Goal: Task Accomplishment & Management: Manage account settings

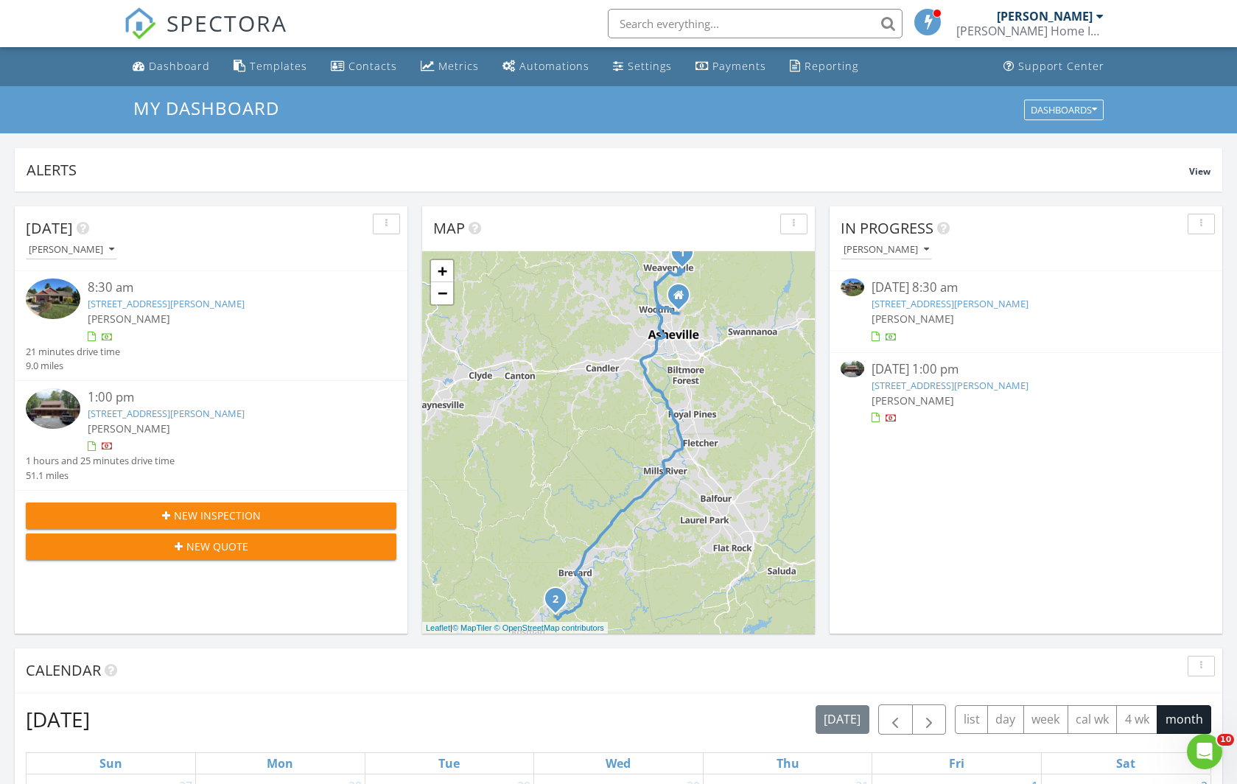
click at [133, 412] on link "492 Henry Mountain Rd, Brevard, NC 28712" at bounding box center [166, 413] width 157 height 13
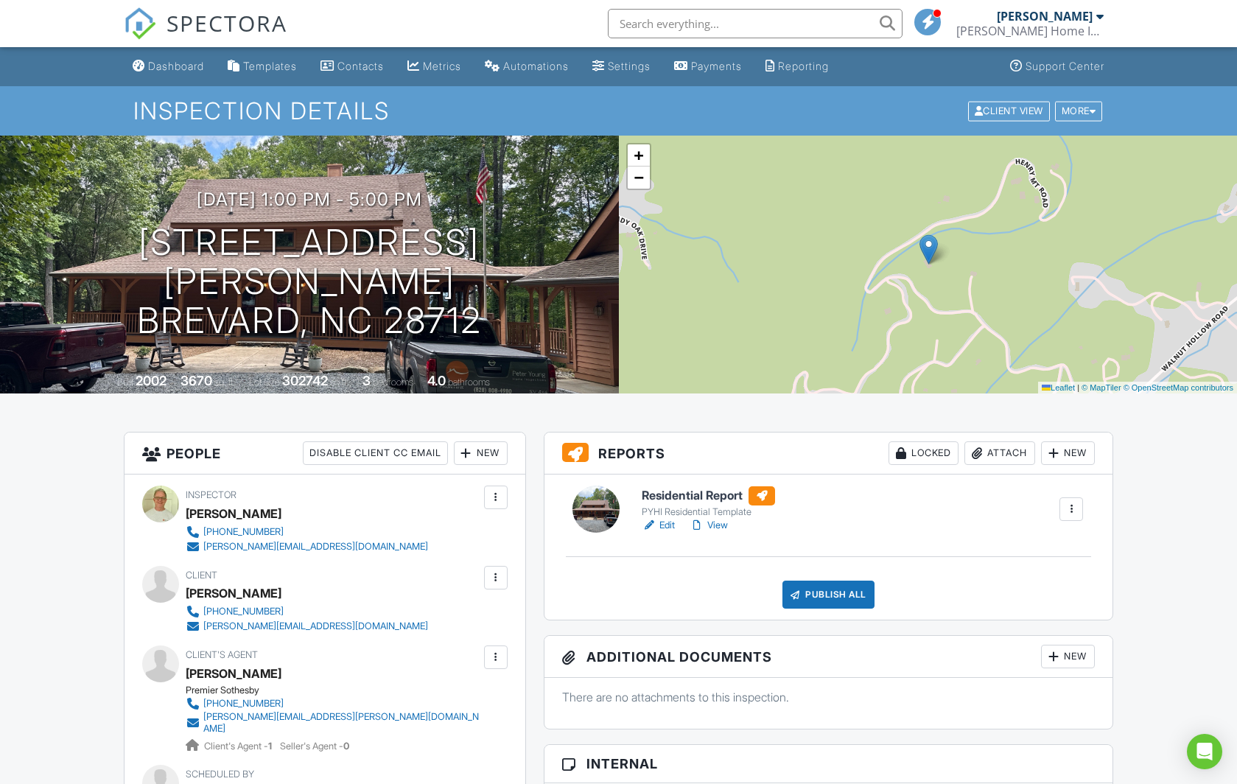
scroll to position [500, 0]
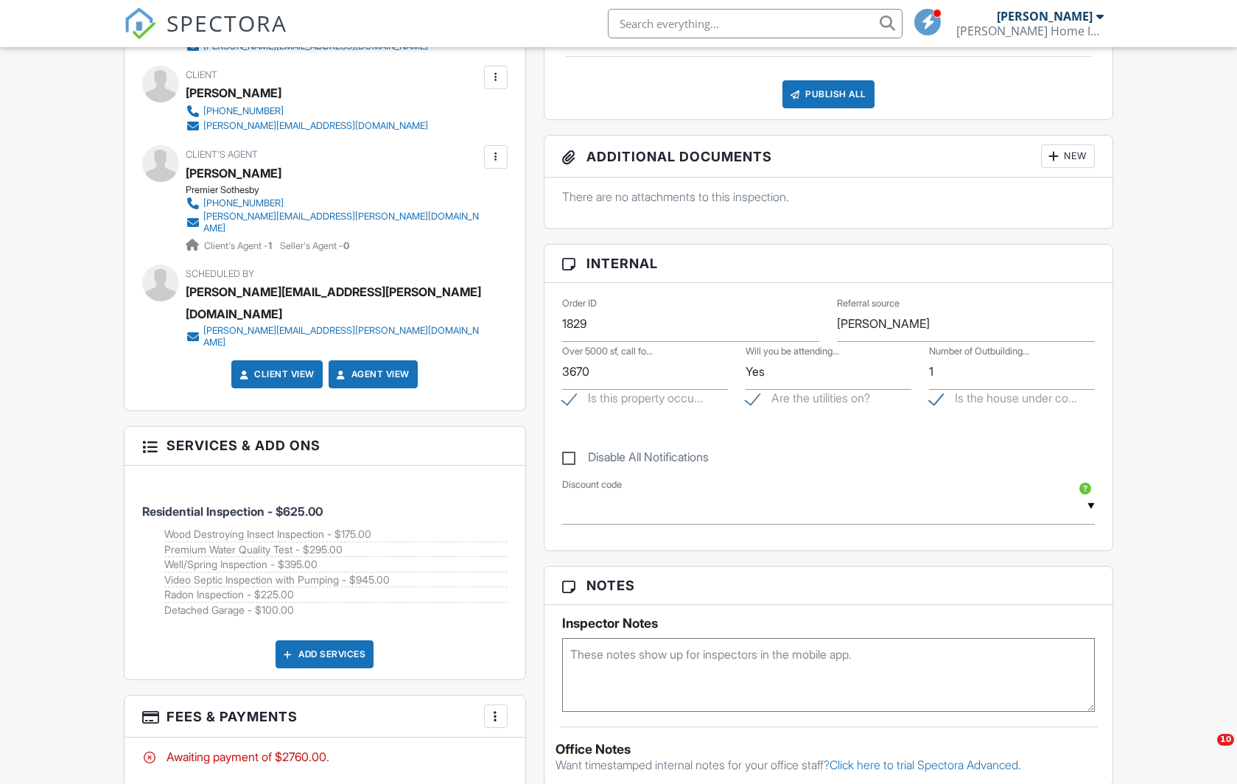
click at [487, 704] on div "More" at bounding box center [496, 716] width 24 height 24
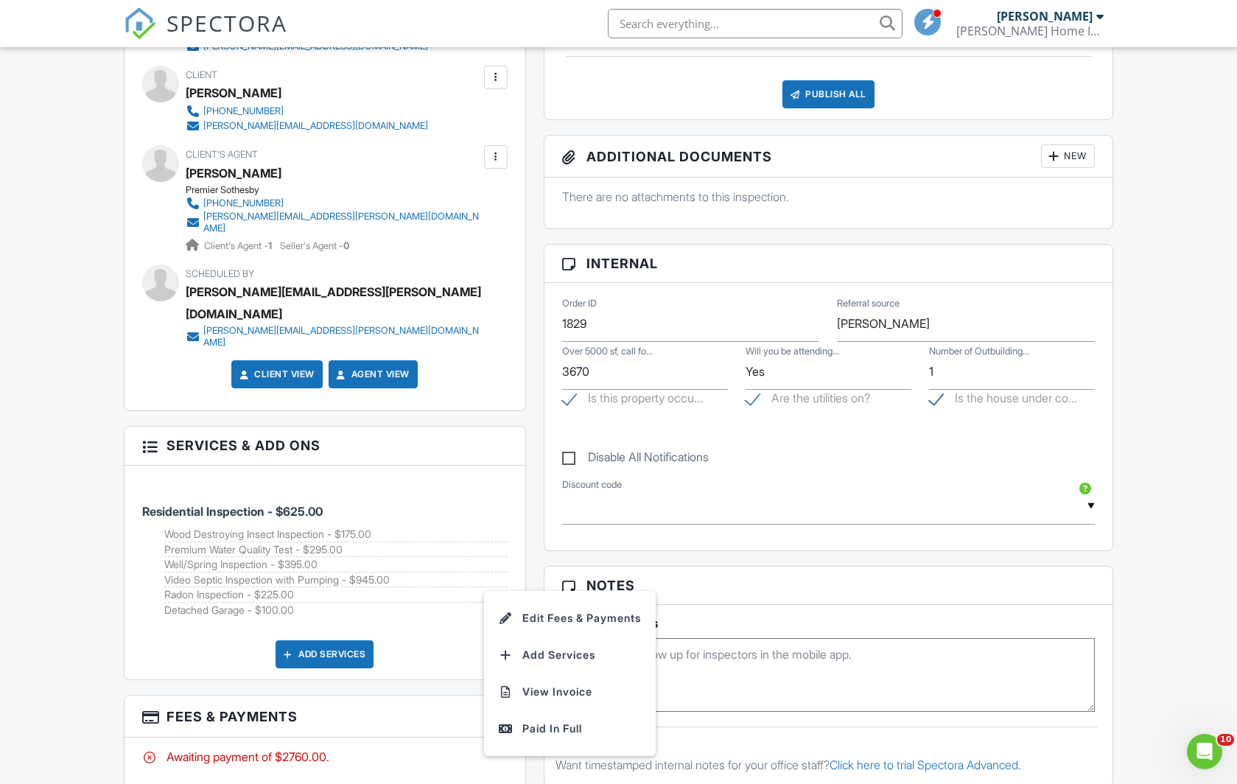
scroll to position [0, 0]
click at [520, 720] on div "Paid In Full" at bounding box center [570, 729] width 142 height 18
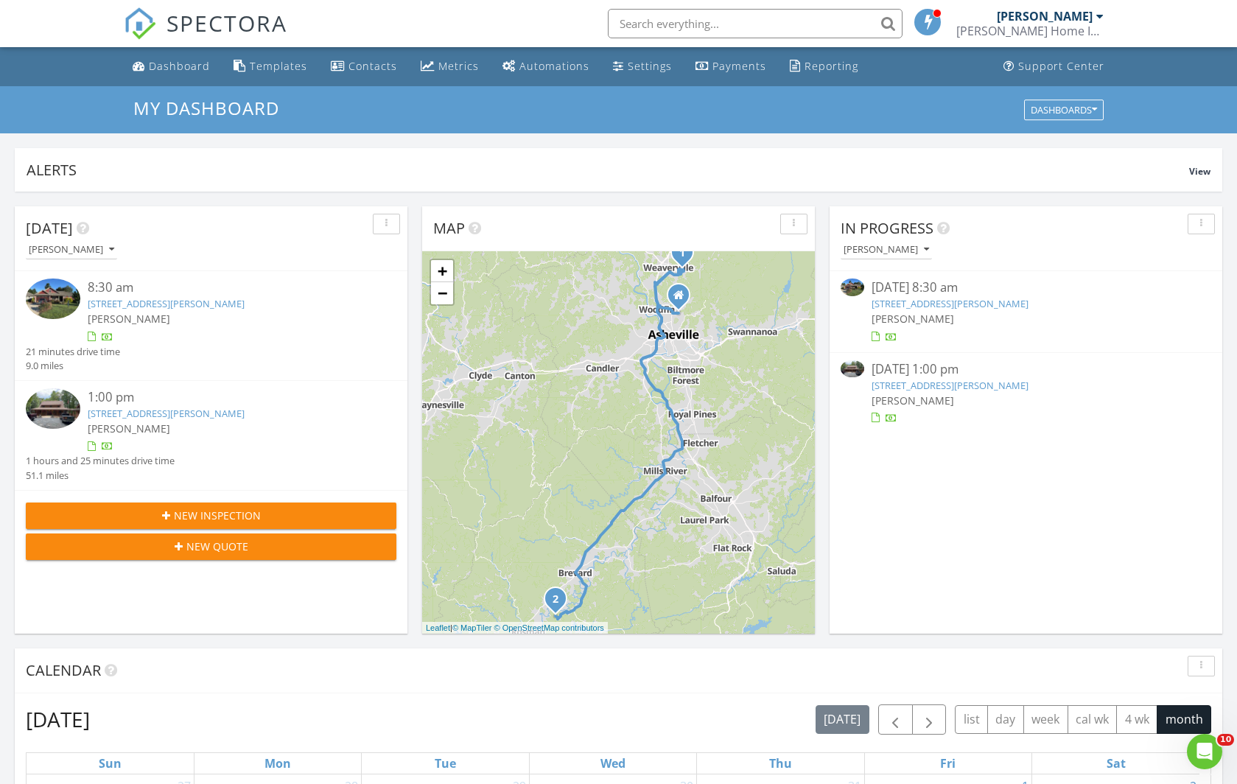
click at [185, 301] on link "[STREET_ADDRESS][PERSON_NAME]" at bounding box center [166, 303] width 157 height 13
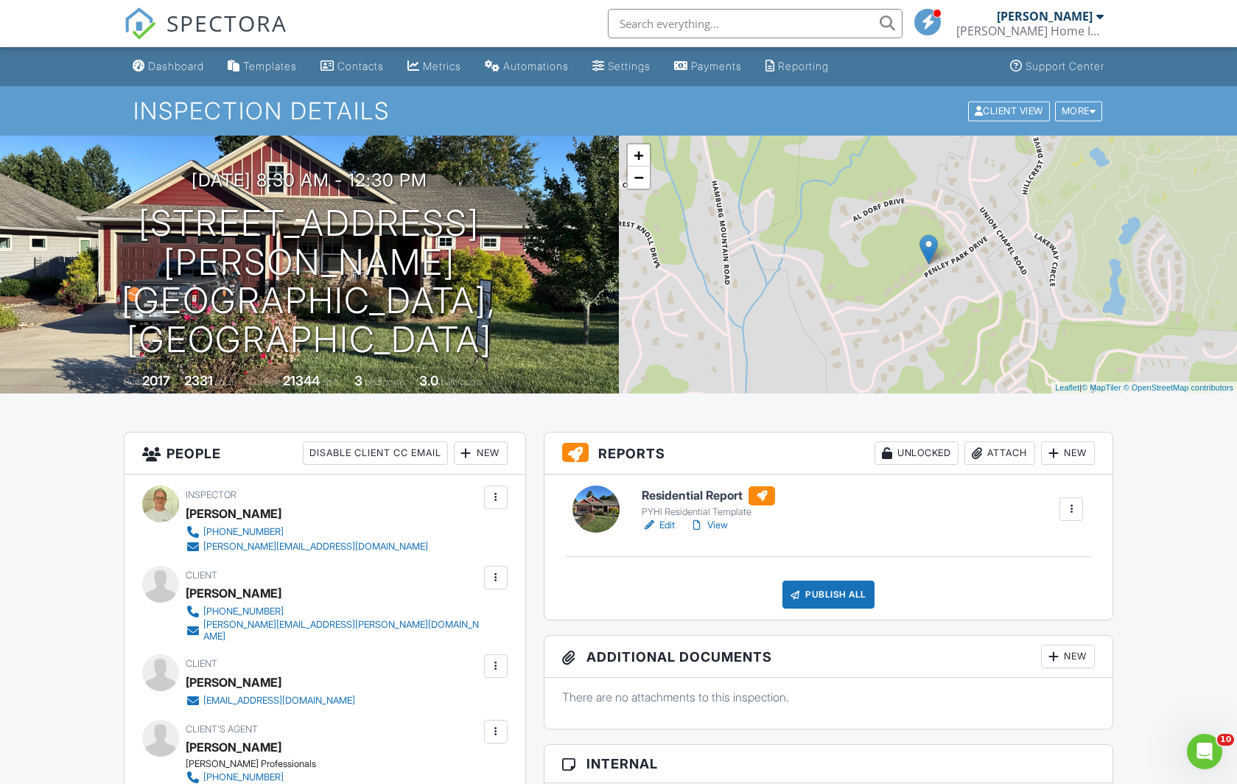
click at [664, 526] on link "Edit" at bounding box center [658, 525] width 33 height 15
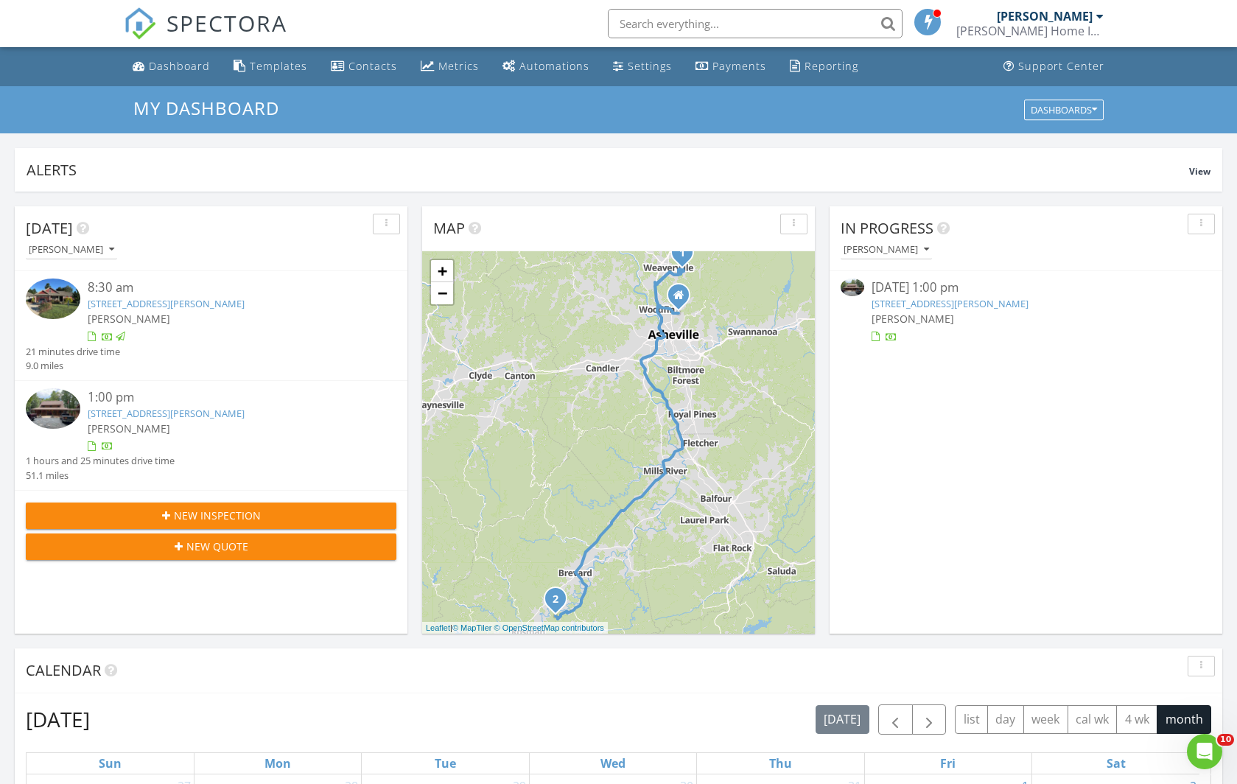
click at [168, 407] on link "[STREET_ADDRESS][PERSON_NAME]" at bounding box center [166, 413] width 157 height 13
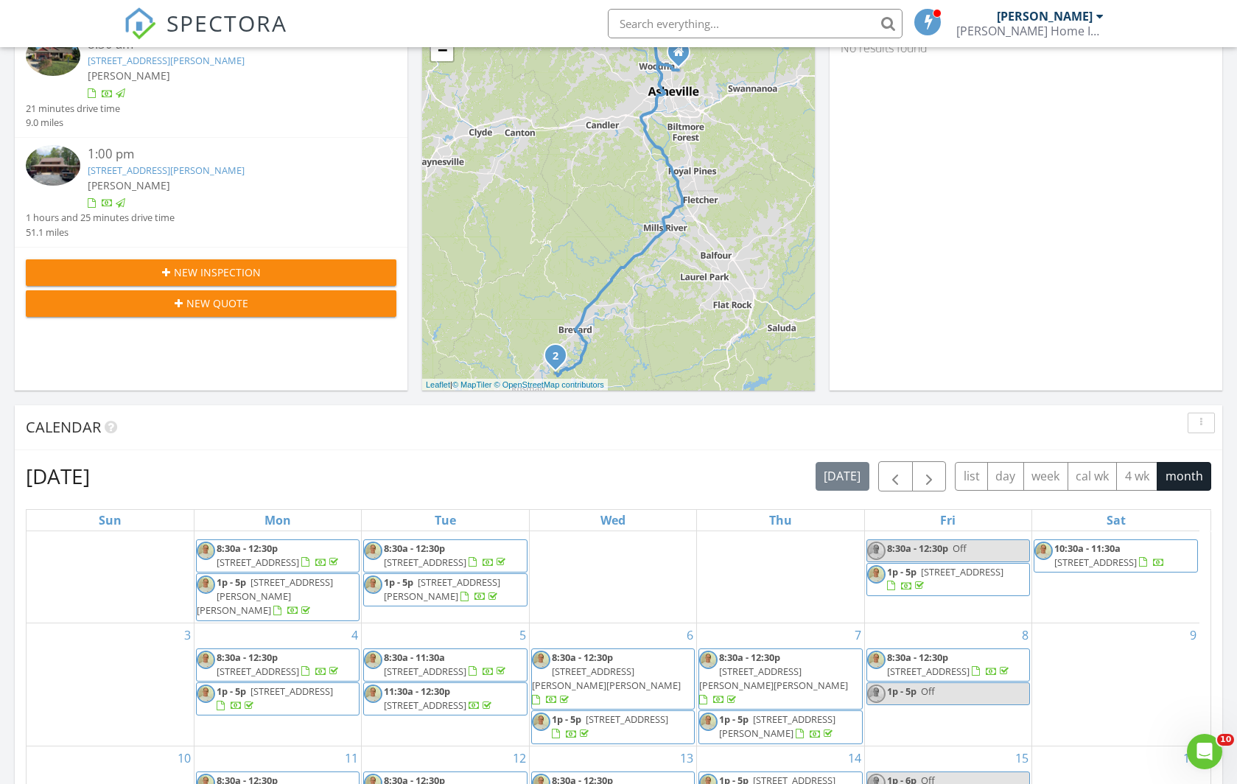
scroll to position [835, 0]
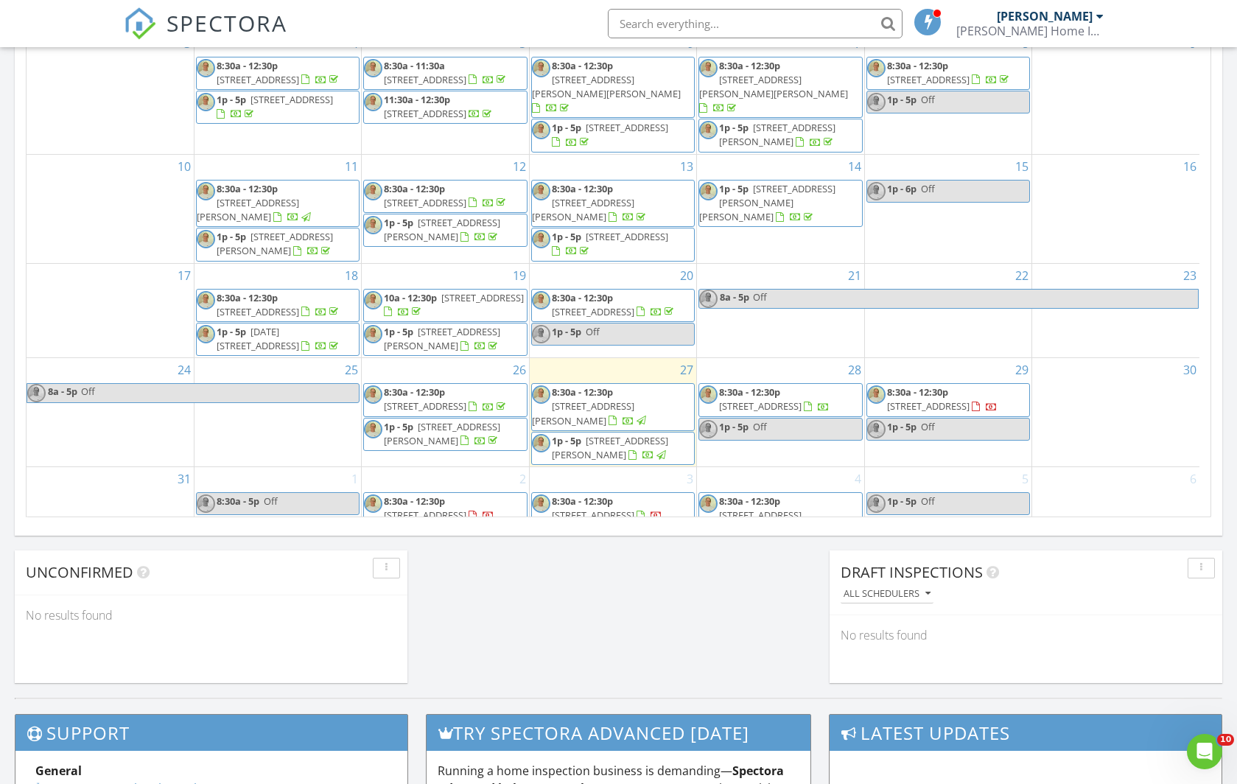
click at [759, 543] on span "18 Edgehill Ave, Asheville 28801" at bounding box center [794, 549] width 83 height 13
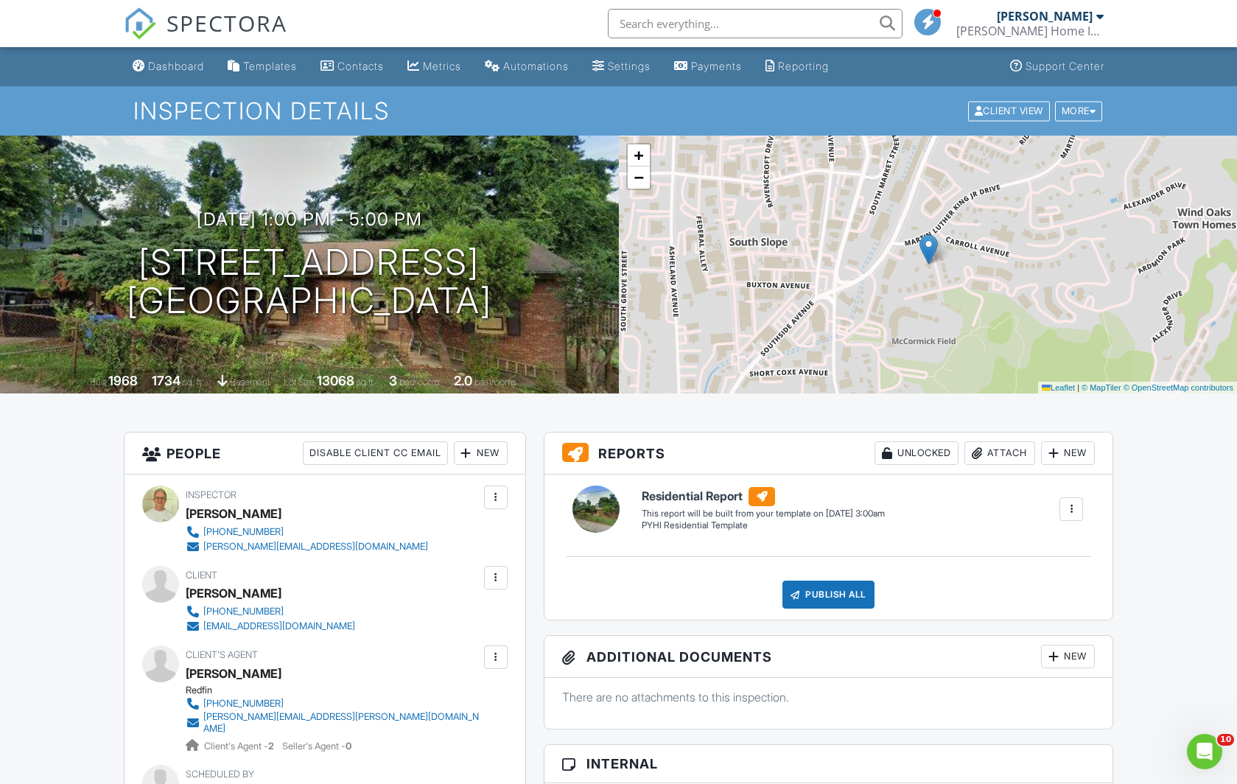
click at [242, 622] on div "kyleeinecker@gmail.com" at bounding box center [279, 626] width 152 height 12
drag, startPoint x: 330, startPoint y: 711, endPoint x: 305, endPoint y: 711, distance: 25.0
click at [305, 711] on link "james.cuellar@redfin.com" at bounding box center [333, 723] width 295 height 24
click at [167, 66] on div "Dashboard" at bounding box center [176, 66] width 56 height 13
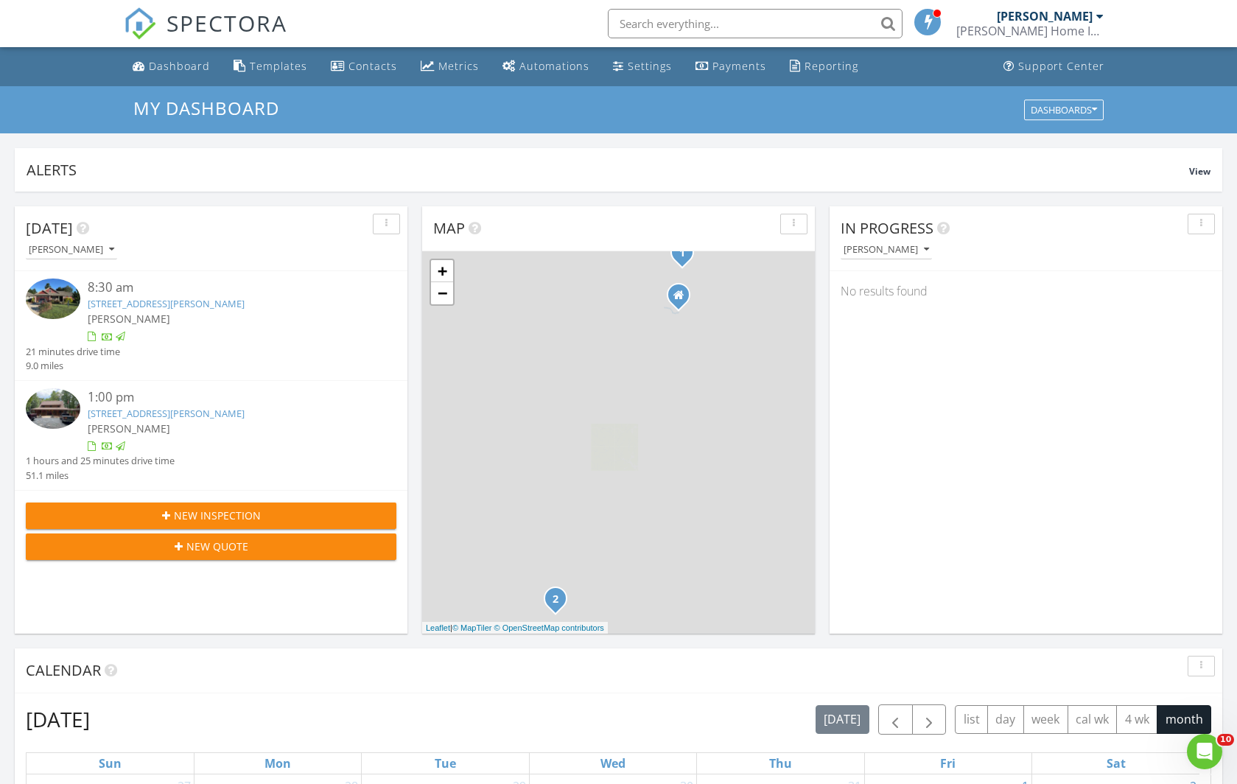
click at [175, 410] on link "492 Henry Mountain Rd, Brevard, NC 28712" at bounding box center [166, 413] width 157 height 13
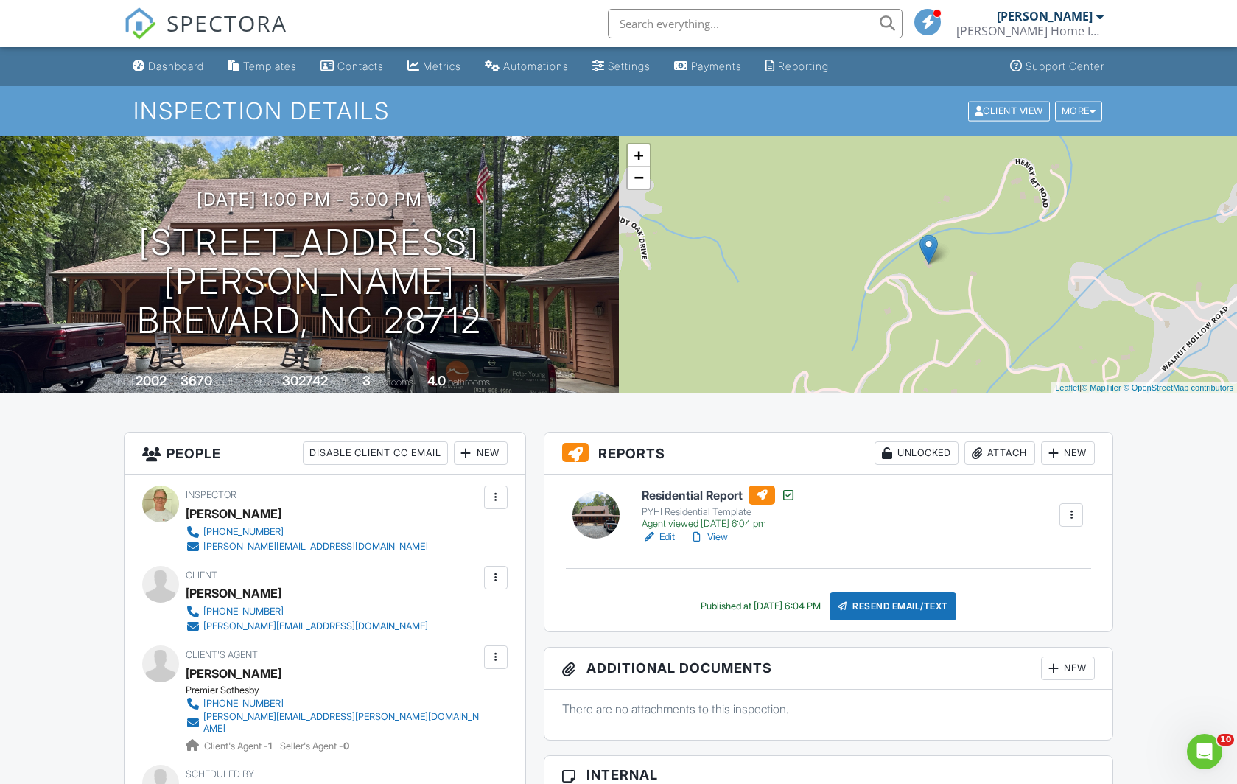
click at [996, 449] on div "Attach" at bounding box center [999, 453] width 71 height 24
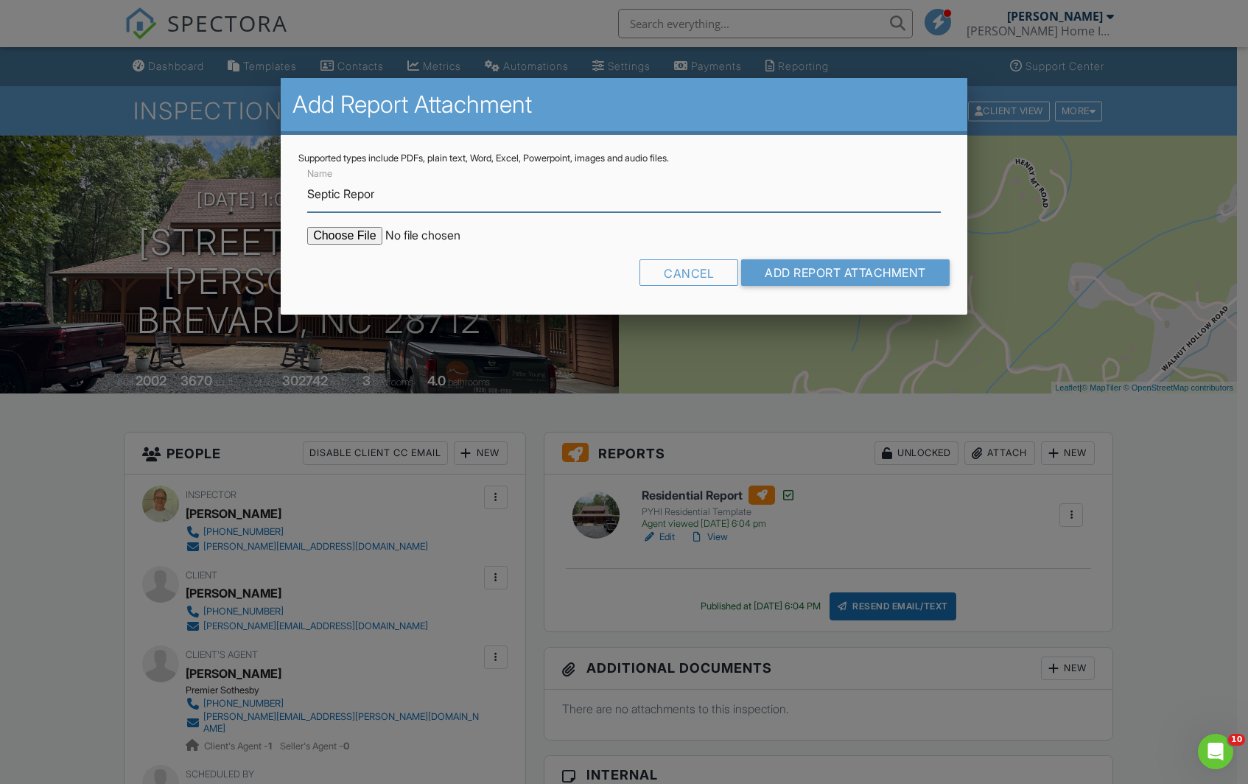
type input "Septic Report"
type input "C:\fakepath\492_Henry_Mountain_Rd___Septic_Inspection_Report.pdf"
type input "Septic Report"
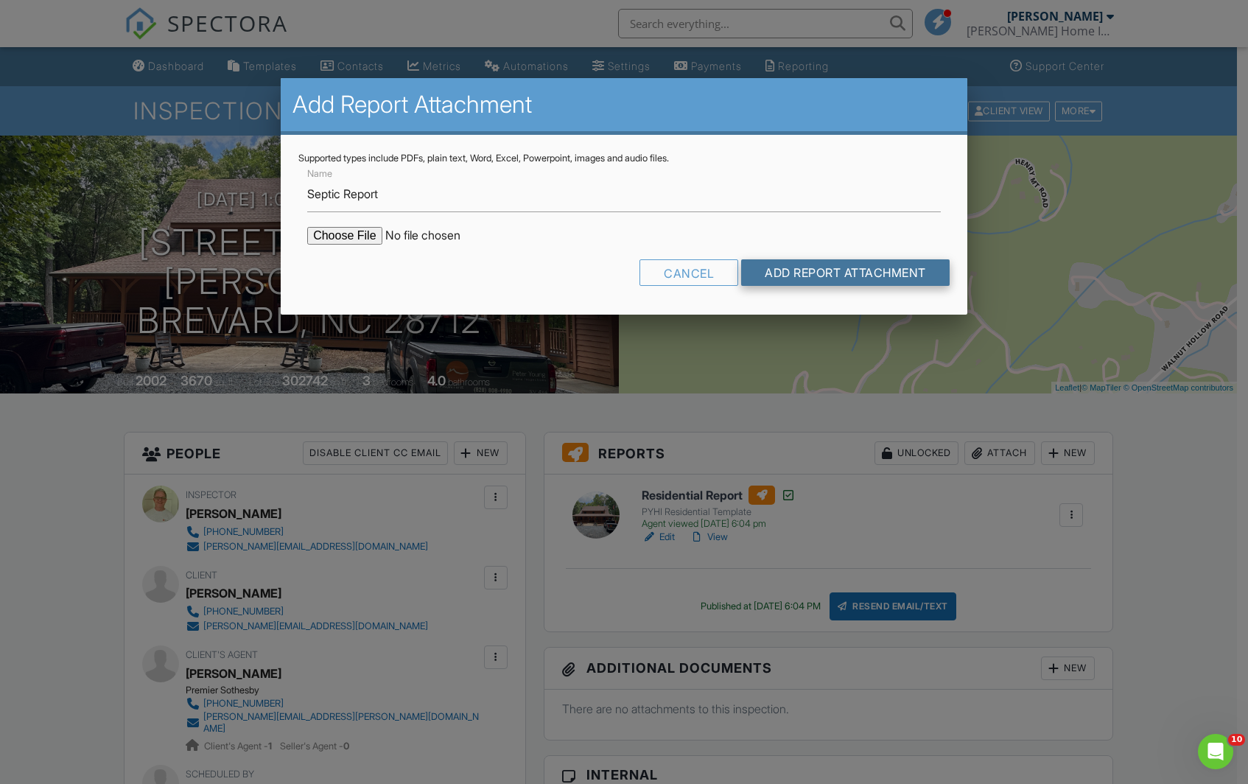
click at [795, 272] on input "Add Report Attachment" at bounding box center [845, 272] width 208 height 27
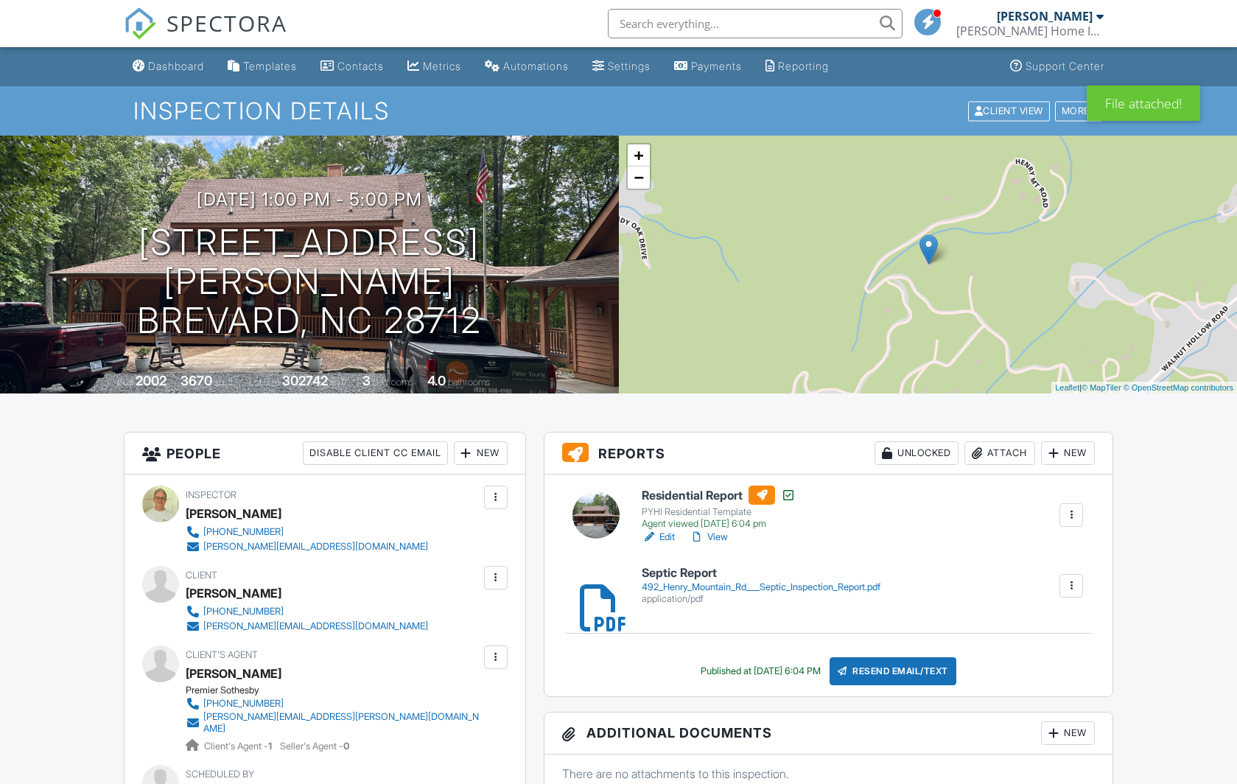
click at [1002, 449] on div "Attach" at bounding box center [999, 453] width 71 height 24
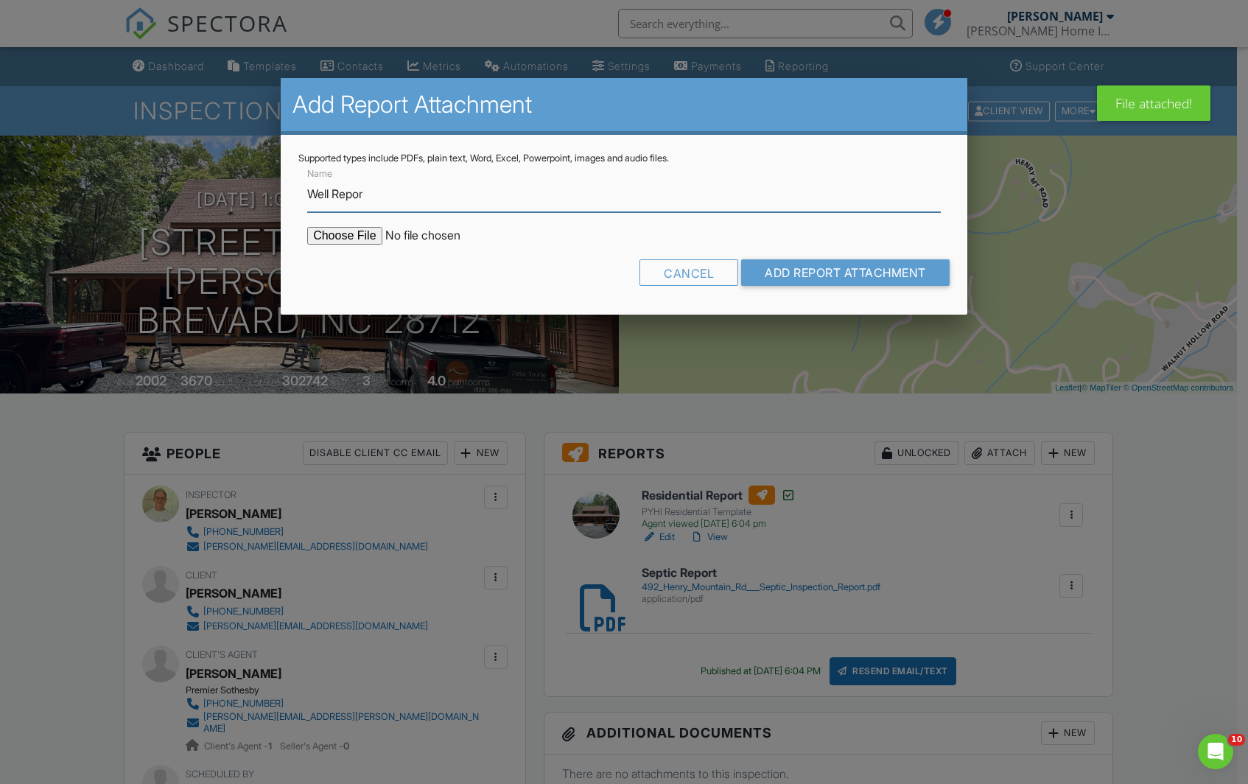
type input "Well Report"
type input "C:\fakepath\492_Henry_Mountain_Rd___Well_Inspection_Report.pdf"
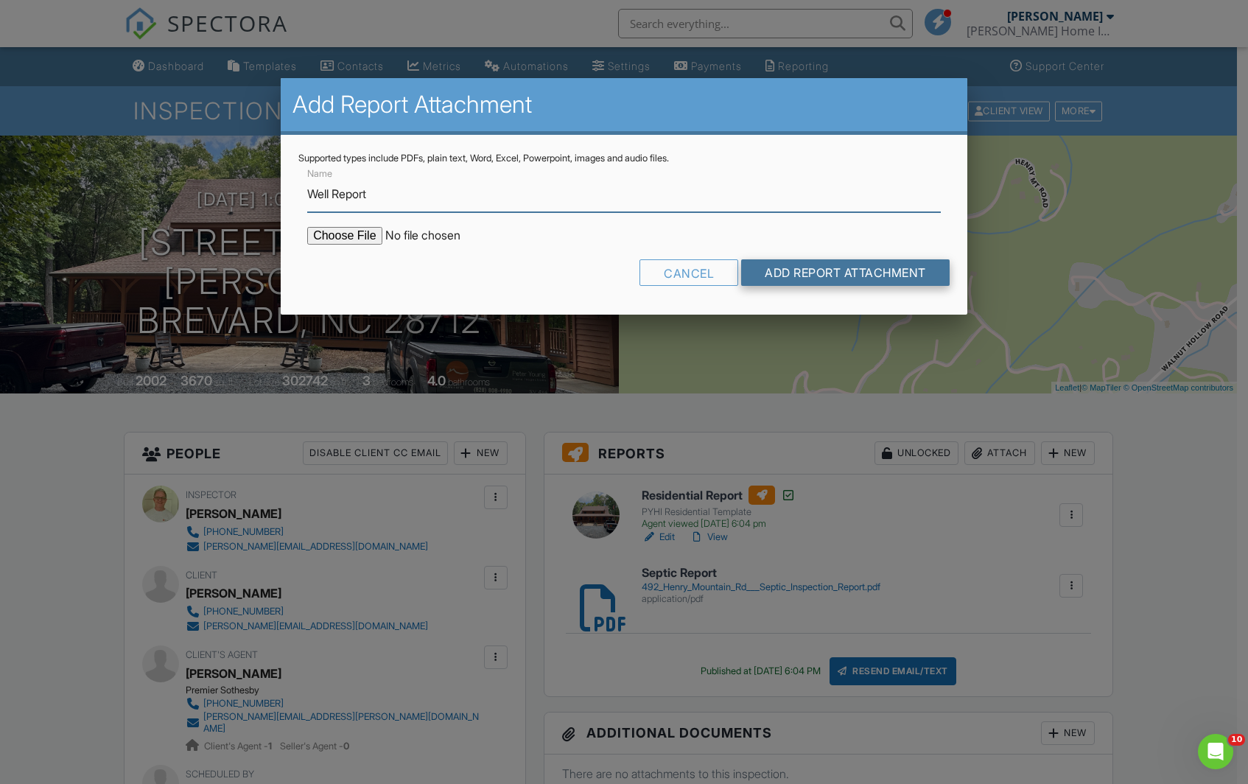
type input "Well Report"
click at [788, 279] on input "Add Report Attachment" at bounding box center [845, 272] width 208 height 27
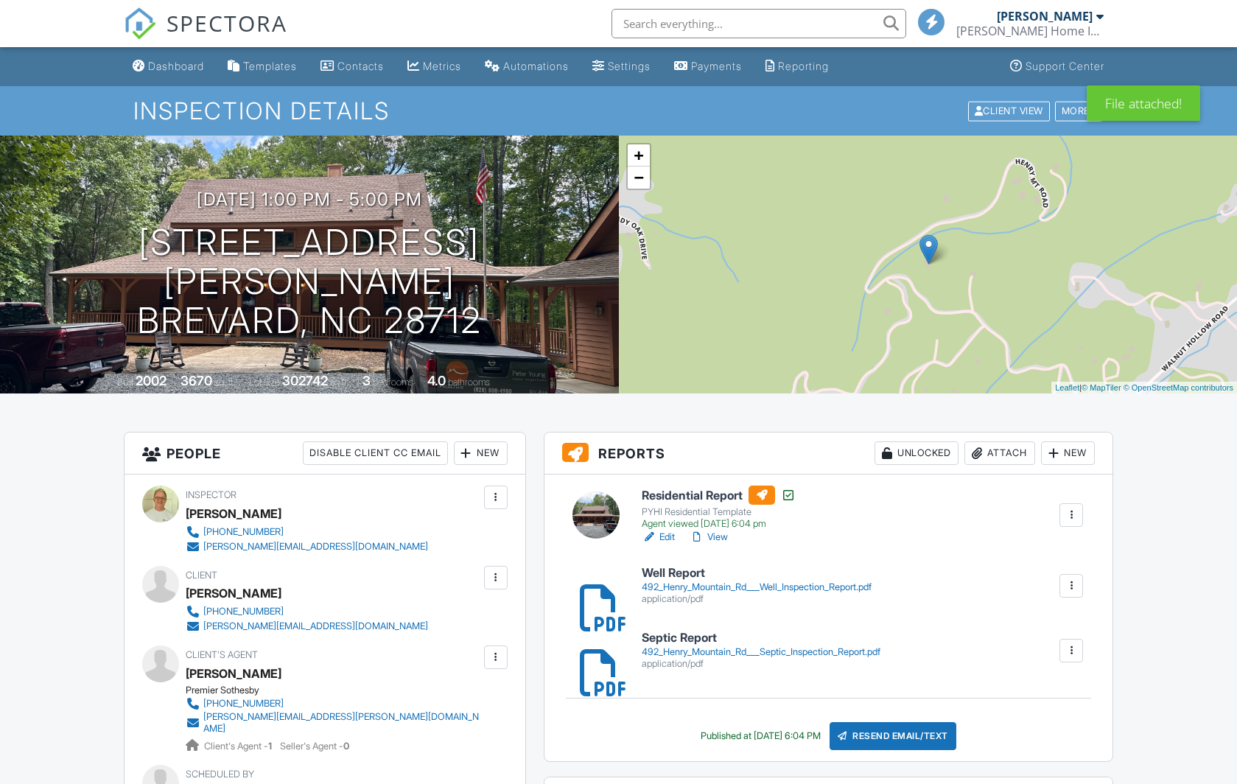
click at [903, 734] on div "Resend Email/Text" at bounding box center [892, 736] width 127 height 28
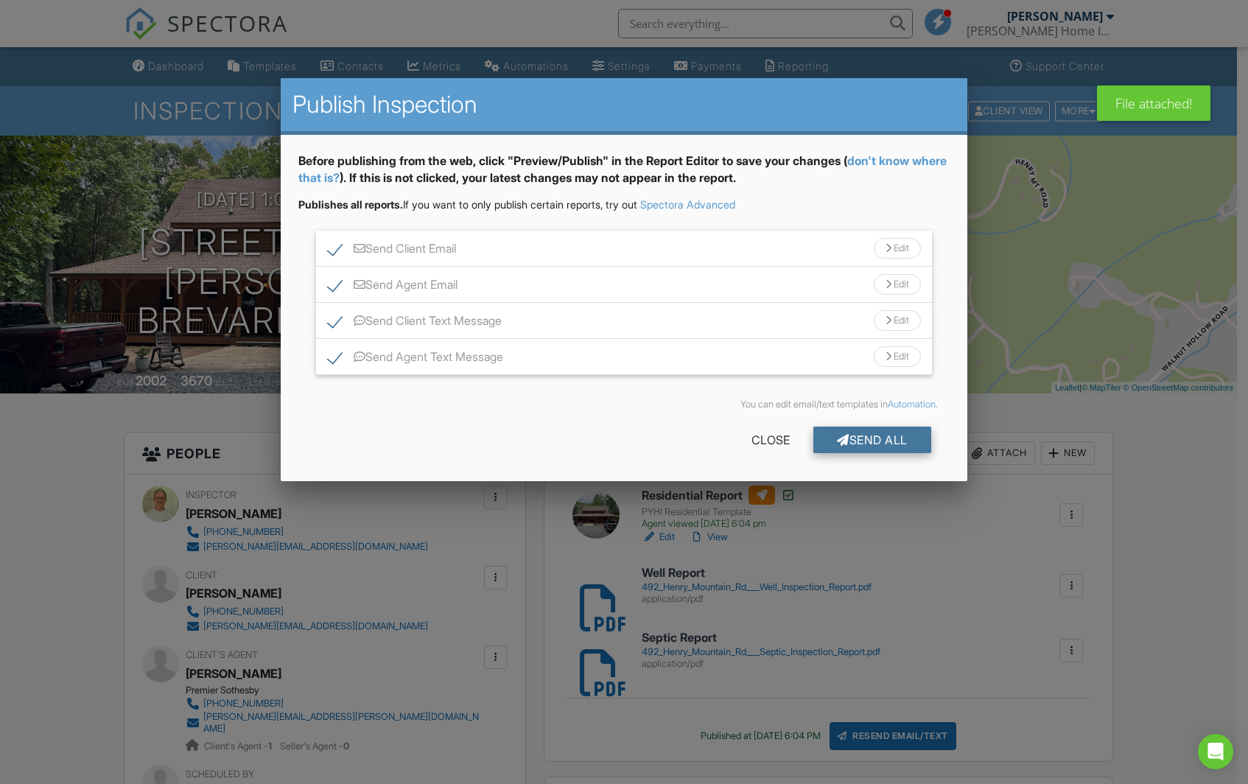
click at [876, 433] on div "Send All" at bounding box center [872, 440] width 118 height 27
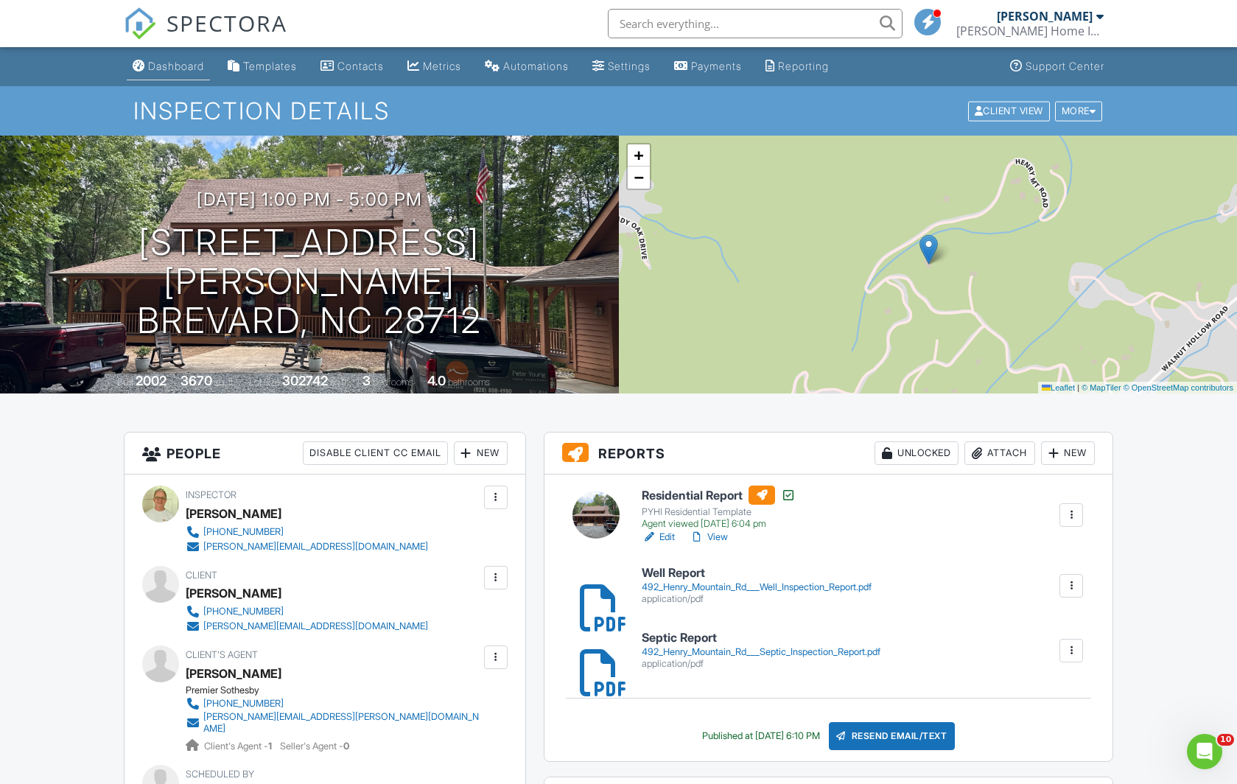
click at [180, 66] on div "Dashboard" at bounding box center [176, 66] width 56 height 13
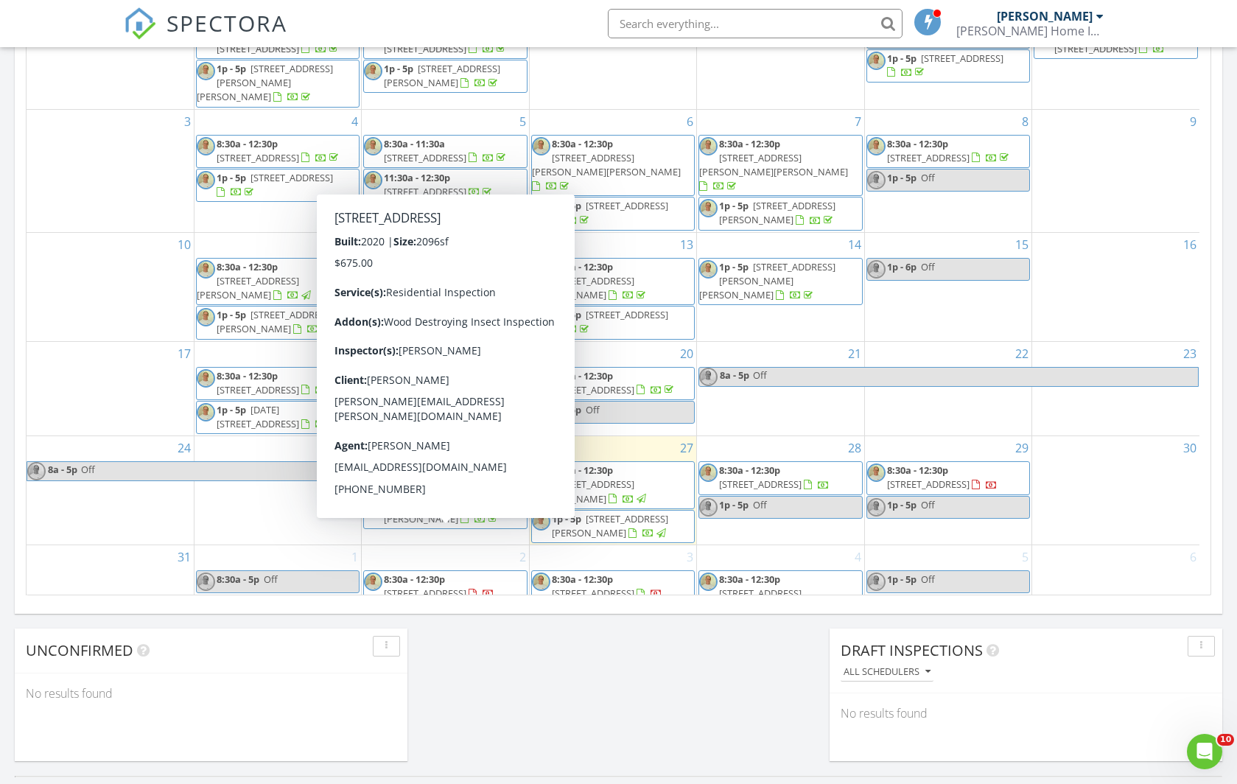
scroll to position [754, 0]
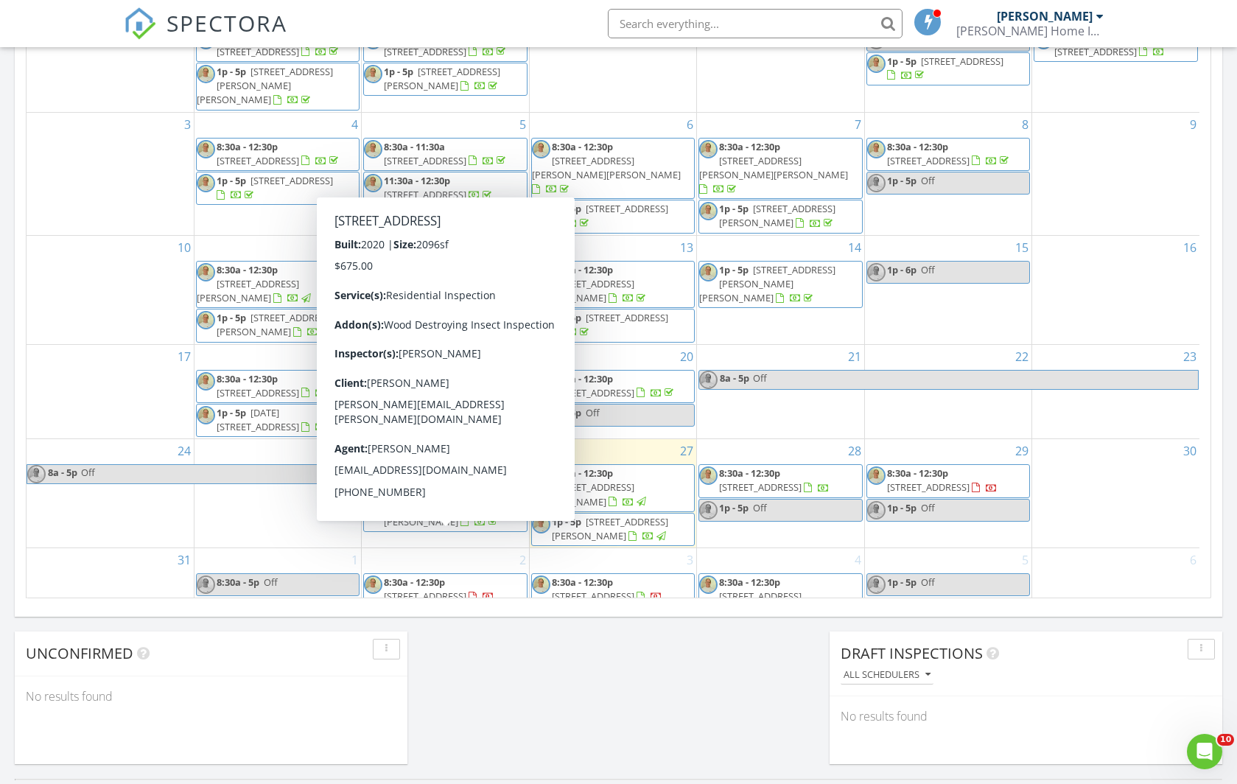
click at [521, 718] on div "Today Peter Young 8:30 am 33 Penley Park Dr, Weaverville, NC 28787 Peter Young …" at bounding box center [618, 108] width 1237 height 1341
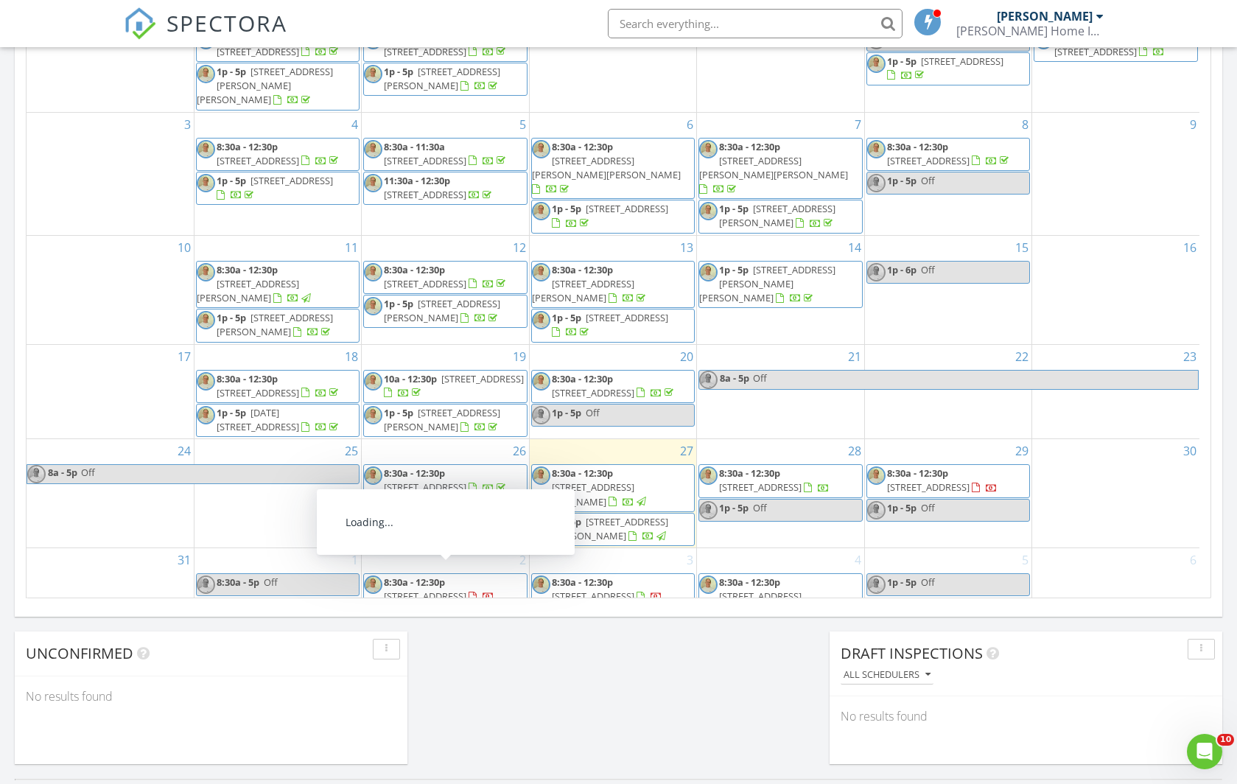
click at [456, 501] on span "1p - 5p 15 Pearson Dr, Asheville 28801" at bounding box center [445, 515] width 162 height 29
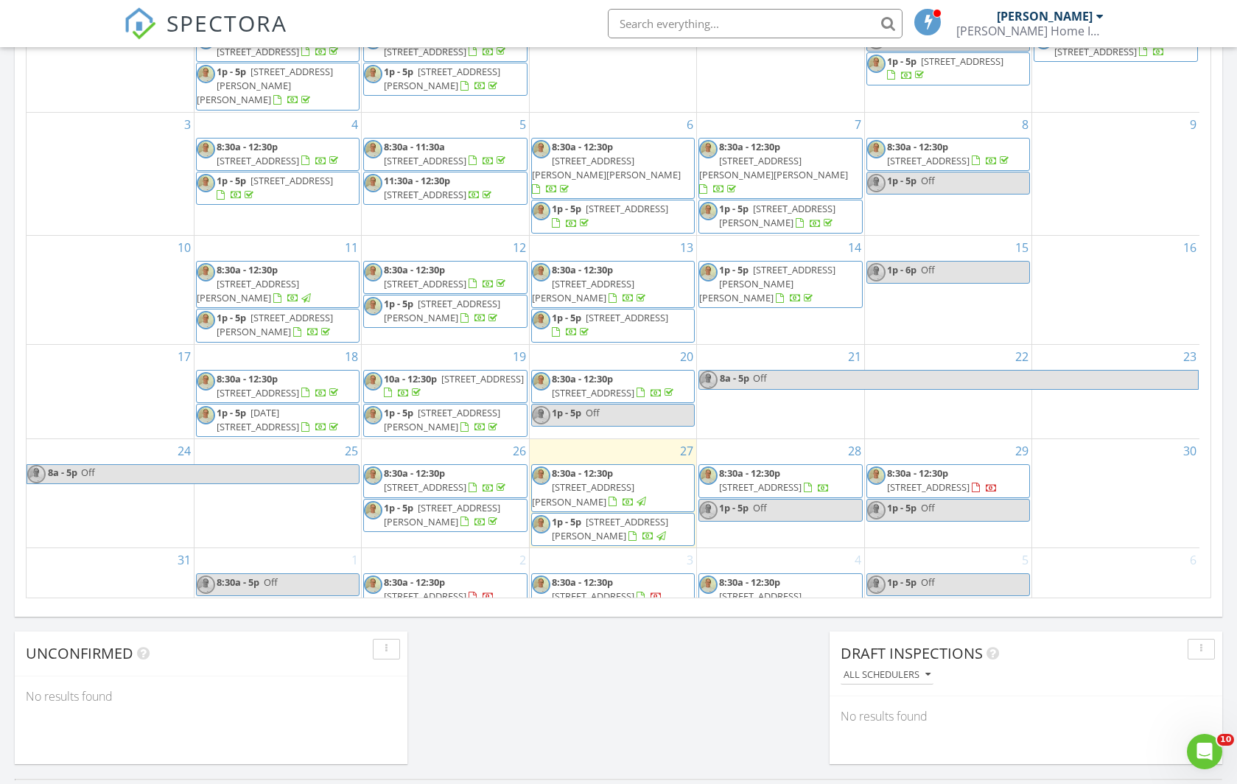
click at [457, 485] on div at bounding box center [618, 392] width 1237 height 784
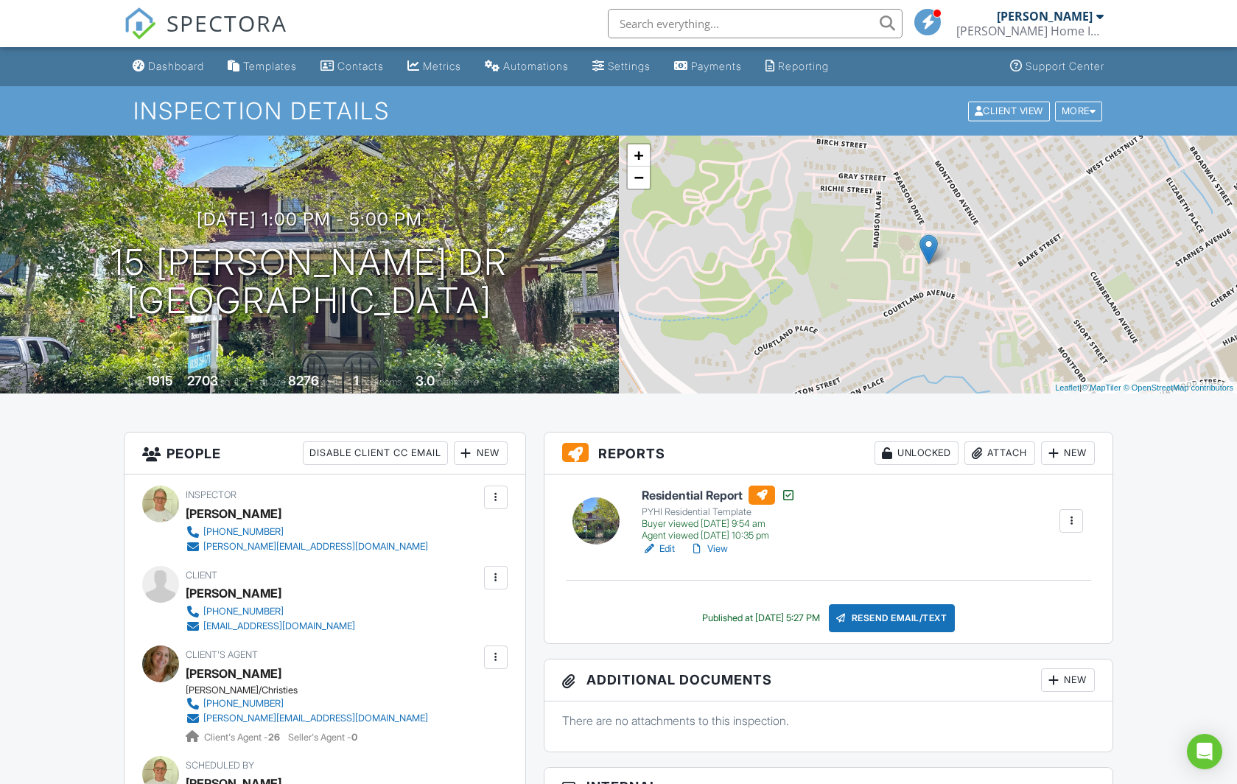
click at [995, 449] on div "Attach" at bounding box center [999, 453] width 71 height 24
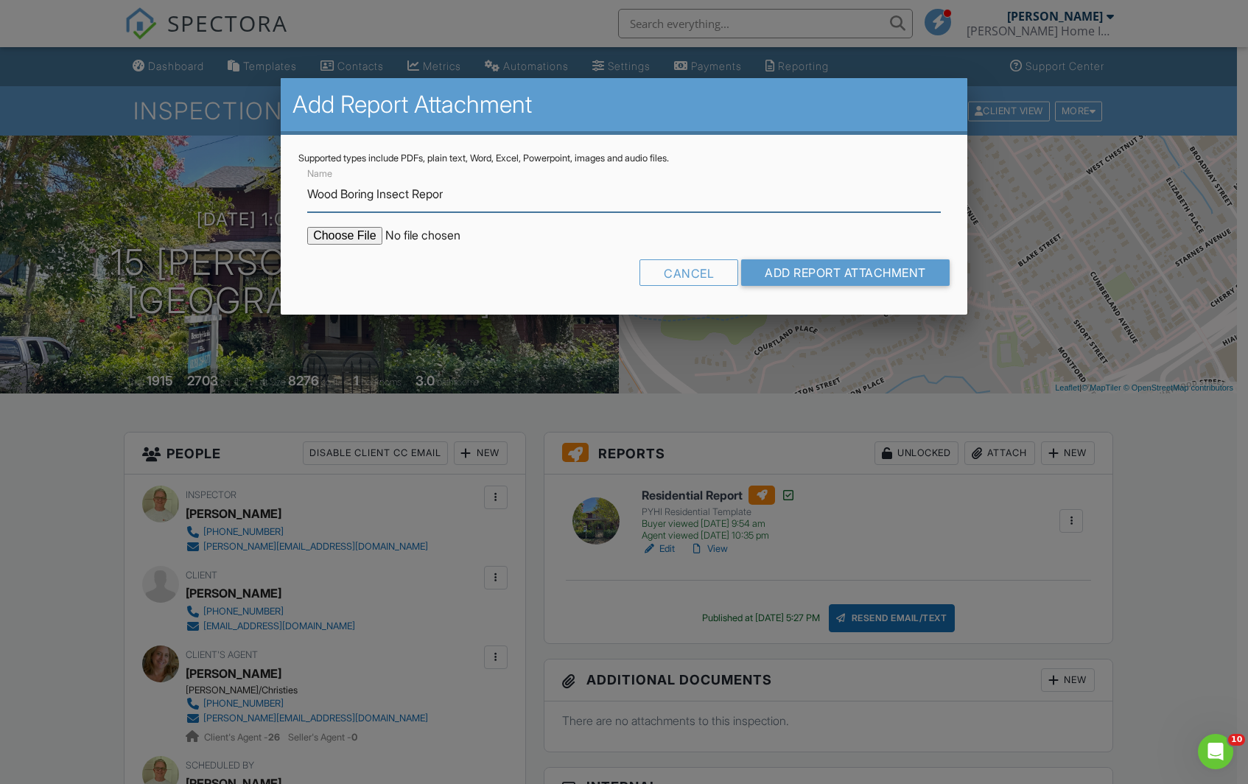
type input "Wood Boring Insect Report"
type input "C:\fakepath\CCF_003186.pdf"
type input "Wood Boring Insect Report"
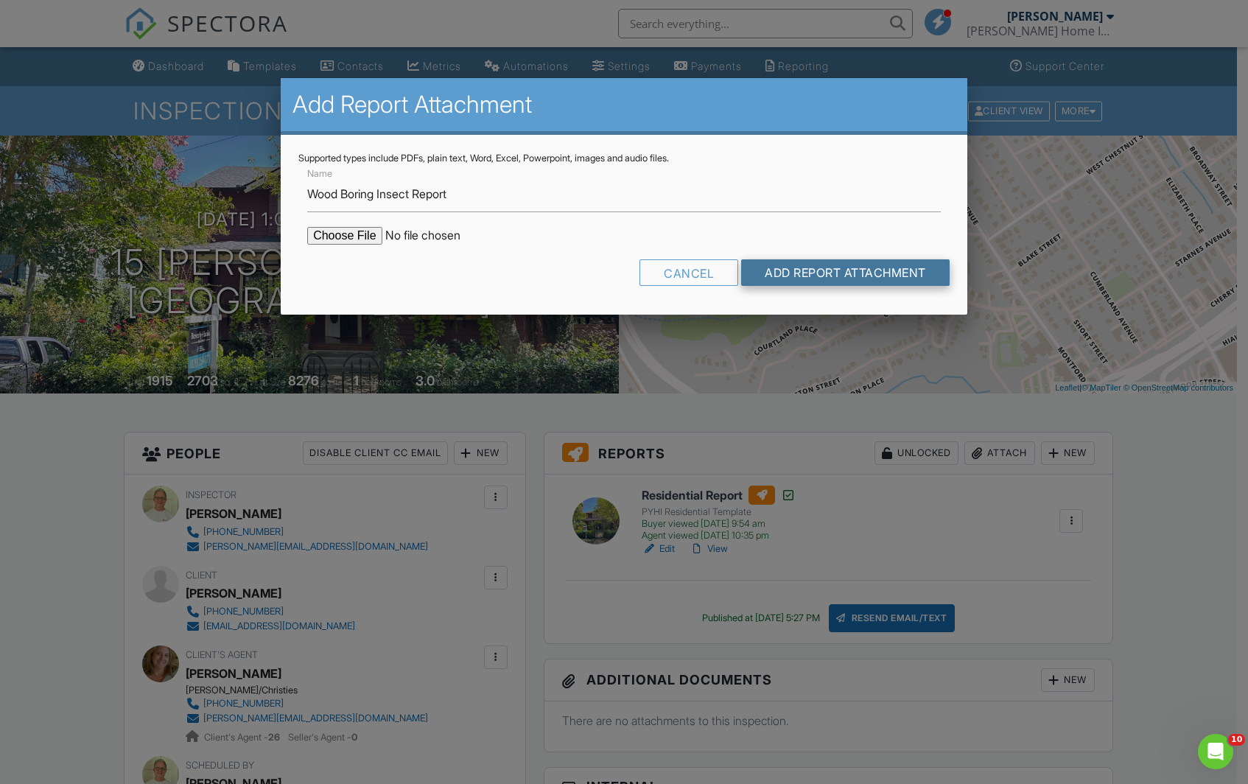
click at [818, 270] on input "Add Report Attachment" at bounding box center [845, 272] width 208 height 27
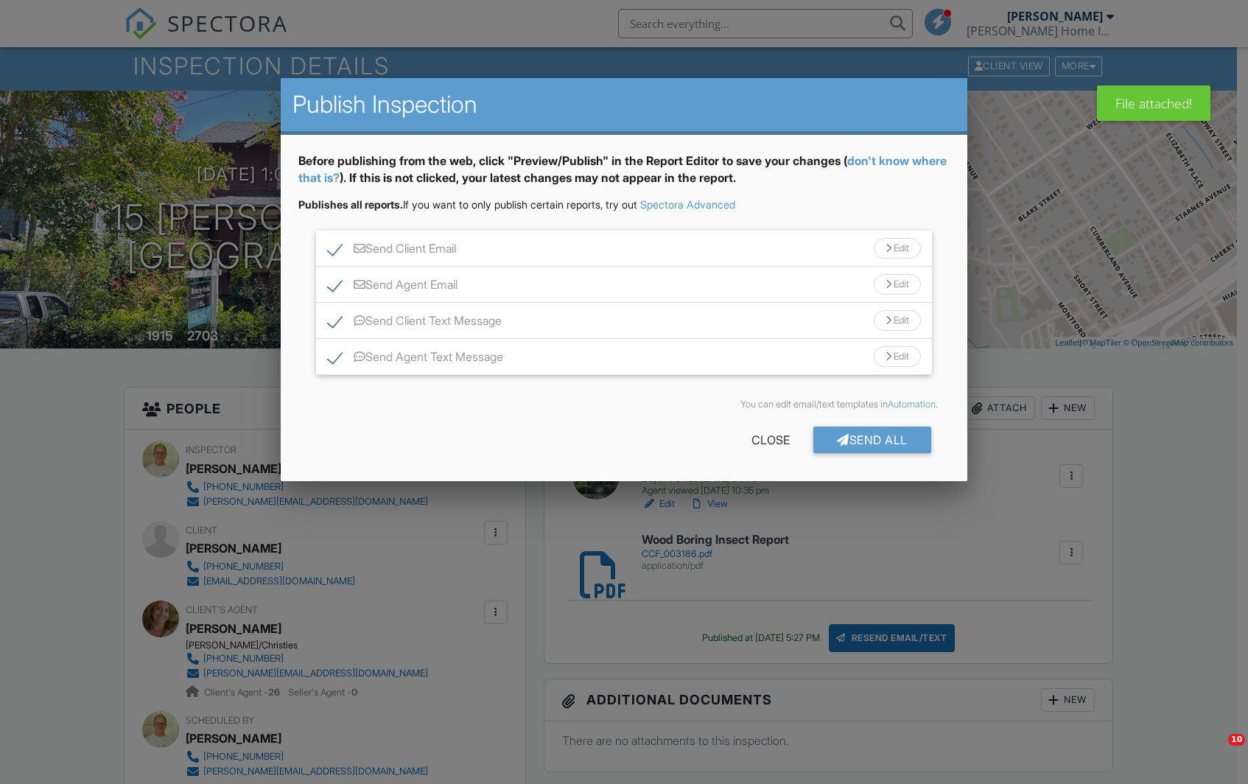
drag, startPoint x: 866, startPoint y: 442, endPoint x: 859, endPoint y: 446, distance: 7.6
click at [866, 441] on div "Send All" at bounding box center [872, 440] width 118 height 27
